Goal: Complete application form: Complete application form

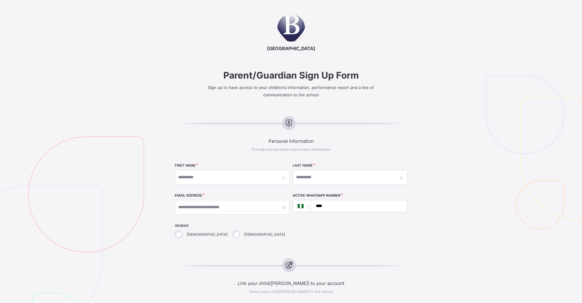
select select "**"
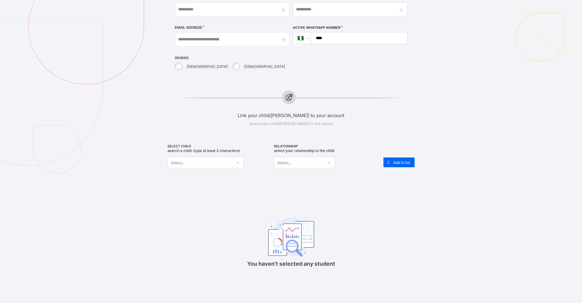
scroll to position [183, 0]
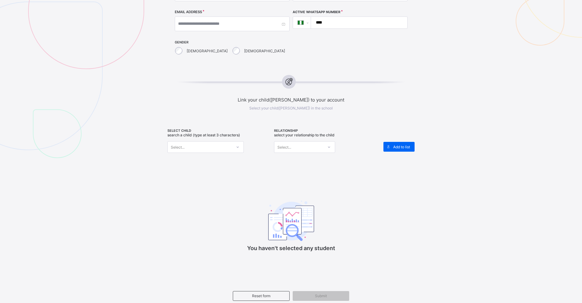
click at [236, 142] on div at bounding box center [238, 147] width 10 height 10
click at [241, 142] on div at bounding box center [238, 147] width 10 height 10
drag, startPoint x: 301, startPoint y: 103, endPoint x: 320, endPoint y: 134, distance: 36.4
click at [304, 111] on div "Link your child([PERSON_NAME]) to your account Select your child([PERSON_NAME])…" at bounding box center [291, 171] width 291 height 179
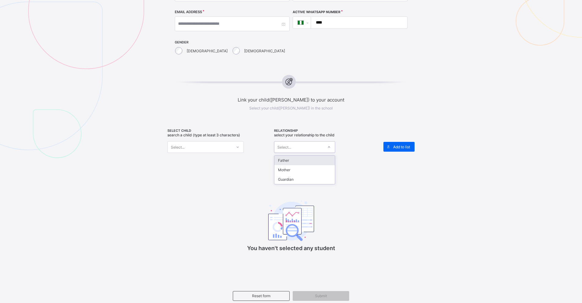
click at [330, 144] on icon at bounding box center [329, 147] width 4 height 6
click at [298, 158] on div "Father" at bounding box center [305, 160] width 61 height 9
click at [232, 143] on div "Select..." at bounding box center [200, 147] width 64 height 9
click at [238, 144] on icon at bounding box center [238, 147] width 4 height 6
click at [238, 146] on icon at bounding box center [238, 146] width 2 height 1
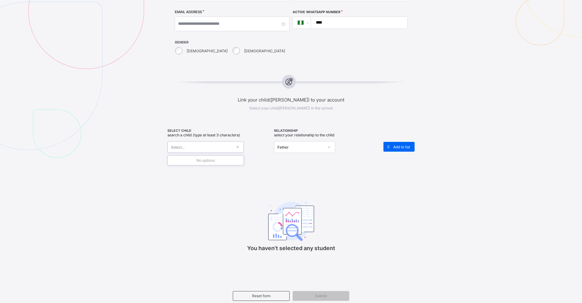
click at [238, 146] on icon at bounding box center [238, 146] width 2 height 1
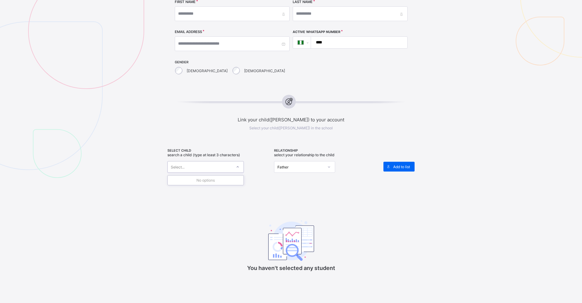
scroll to position [122, 0]
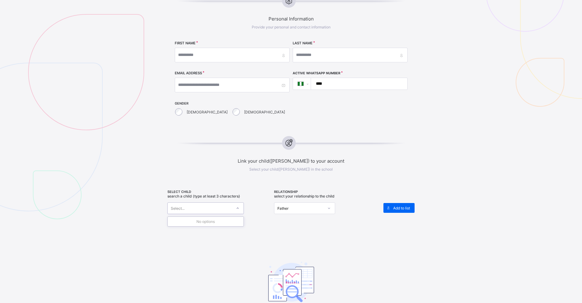
click at [184, 111] on div "[DEMOGRAPHIC_DATA]" at bounding box center [201, 111] width 55 height 13
click at [241, 204] on div at bounding box center [238, 208] width 10 height 10
click at [239, 171] on div "Link your child([PERSON_NAME]) to your account Select your child([PERSON_NAME])…" at bounding box center [291, 232] width 291 height 179
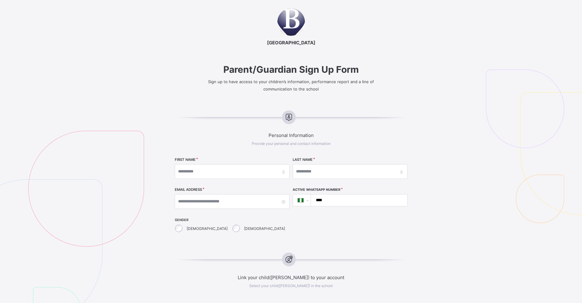
scroll to position [0, 0]
